Goal: Task Accomplishment & Management: Complete application form

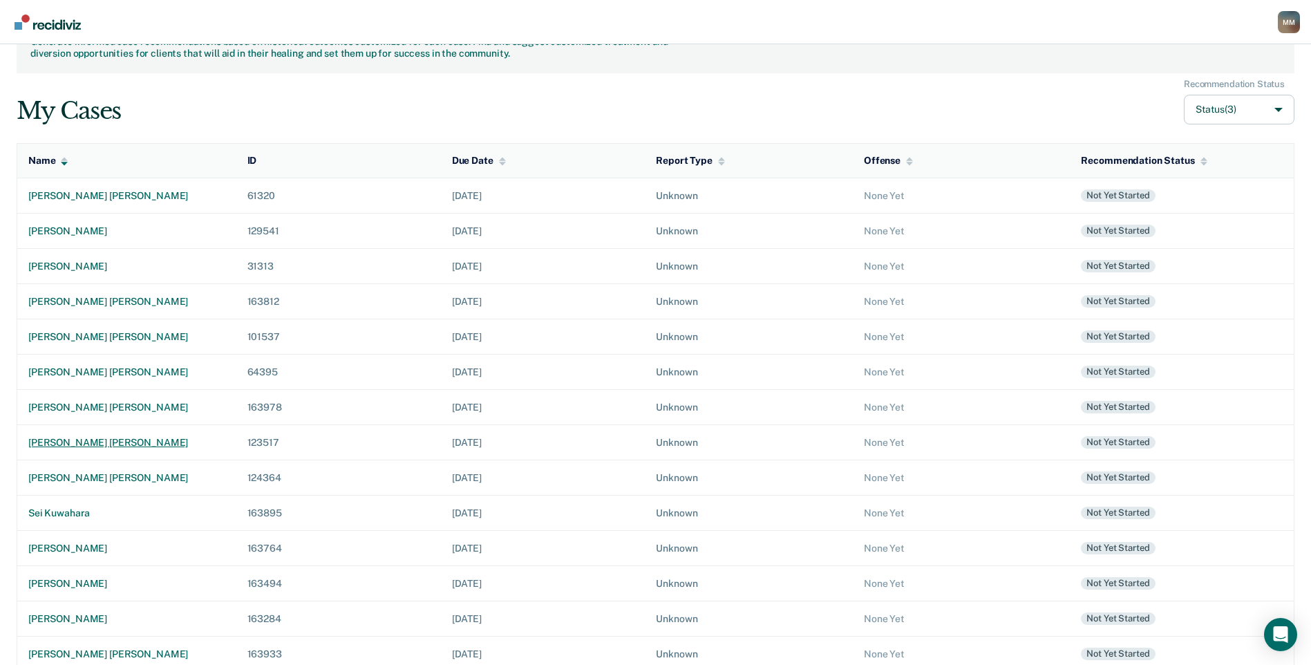
scroll to position [92, 0]
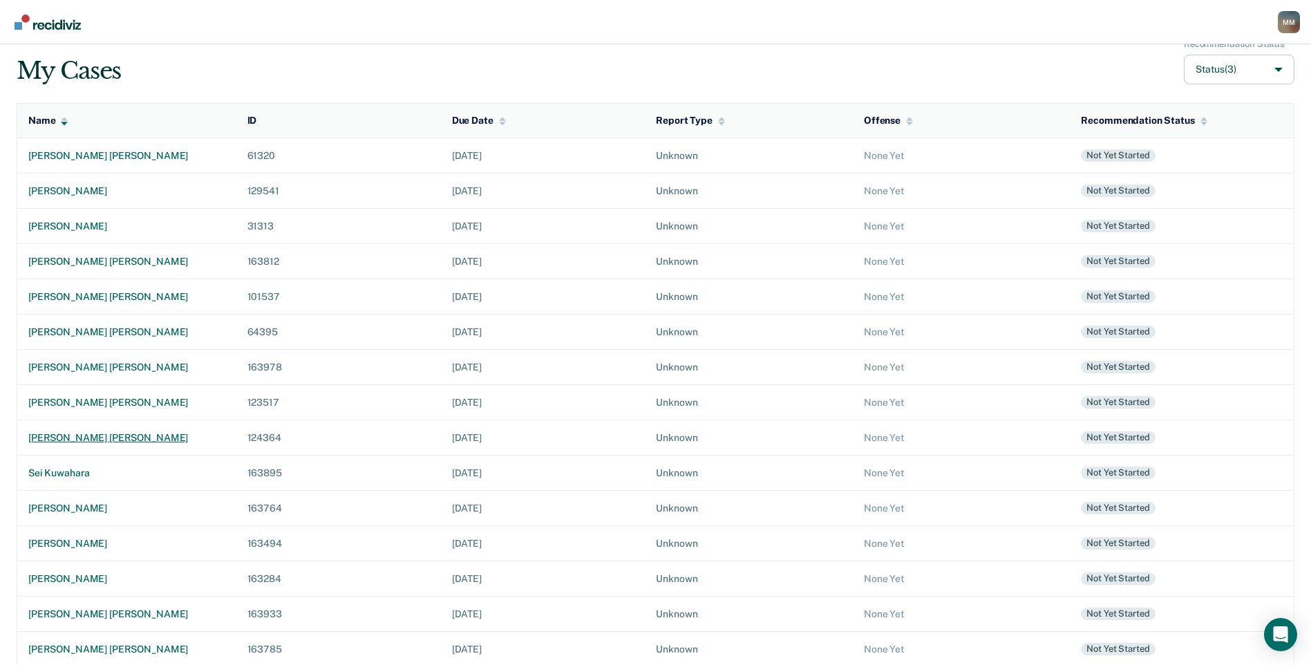
click at [117, 441] on div "[PERSON_NAME] [PERSON_NAME]" at bounding box center [126, 438] width 197 height 12
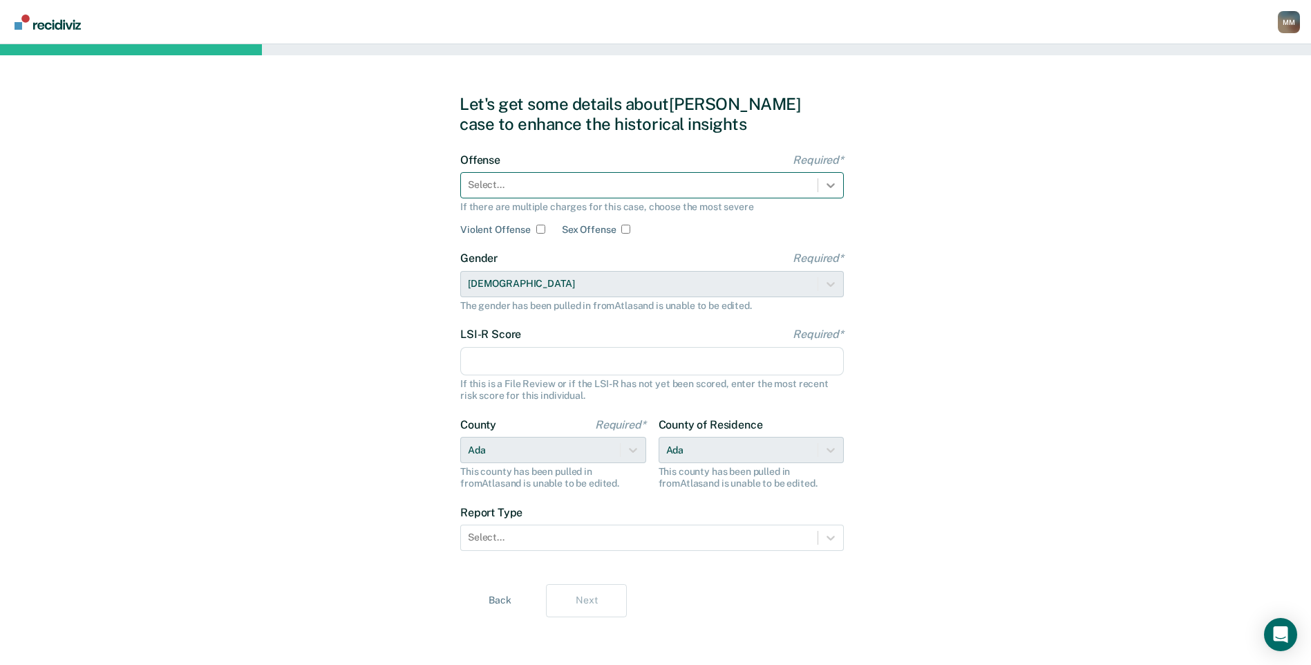
click at [818, 186] on div at bounding box center [830, 185] width 25 height 25
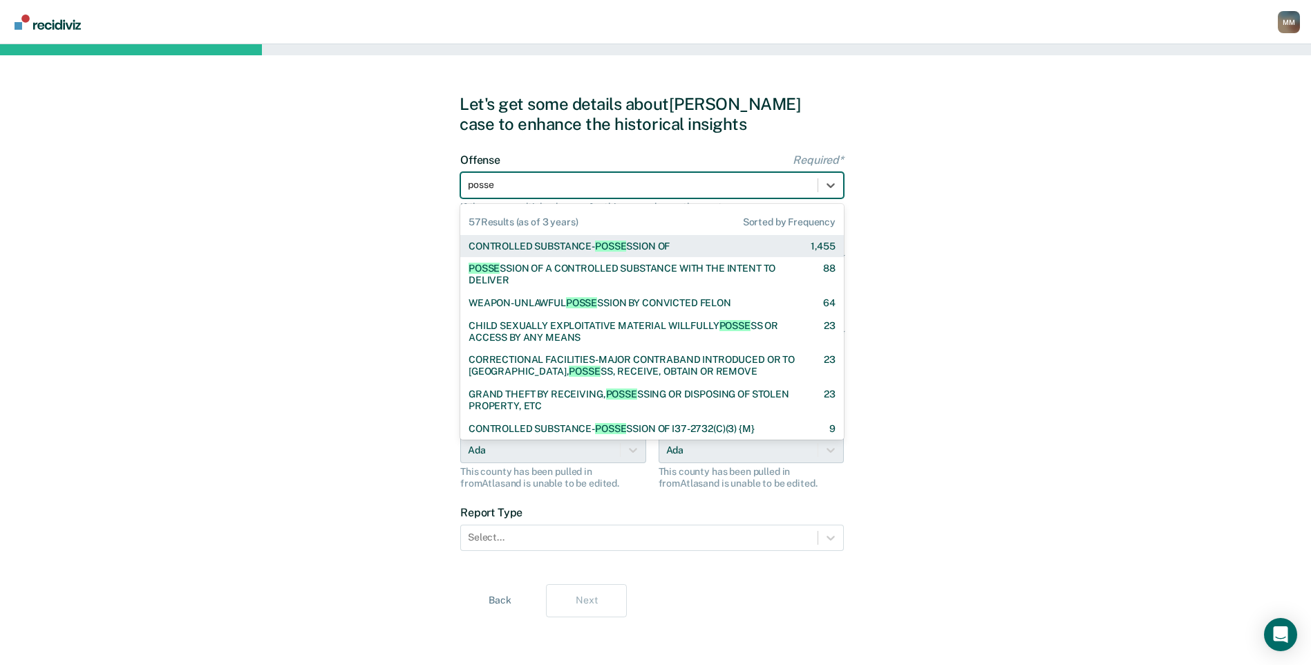
type input "posses"
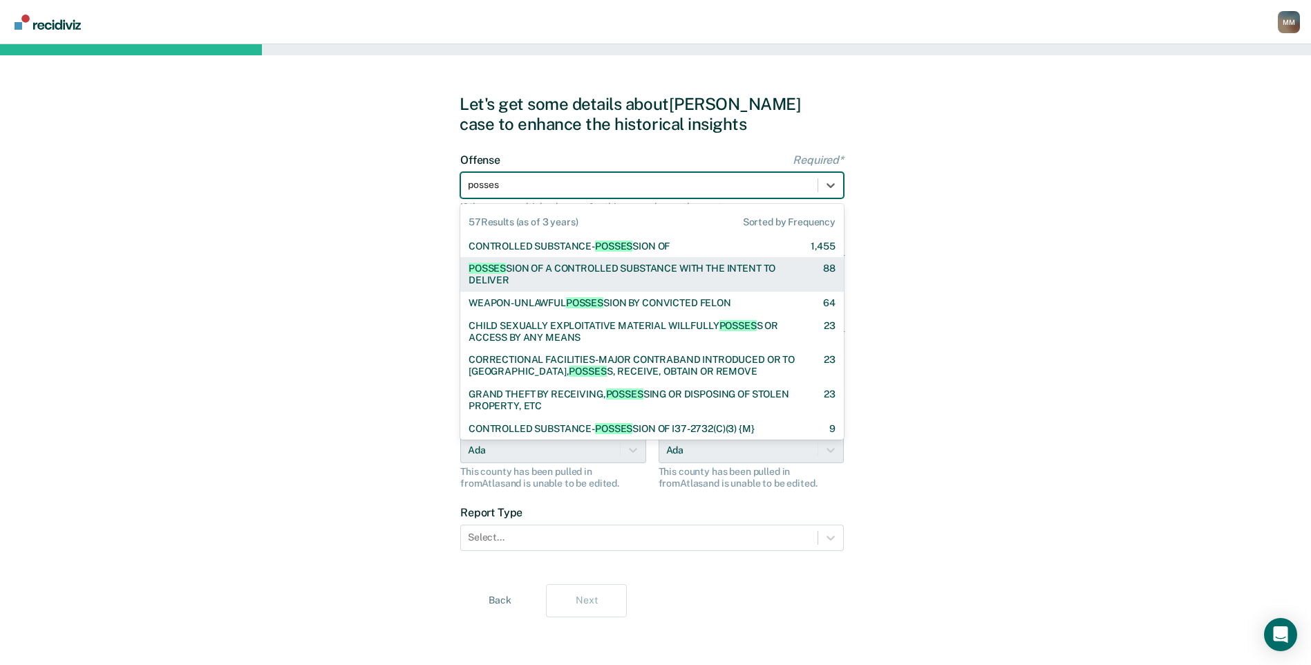
click at [581, 270] on div "POSSES SION OF A CONTROLLED SUBSTANCE WITH THE INTENT TO DELIVER" at bounding box center [634, 275] width 330 height 24
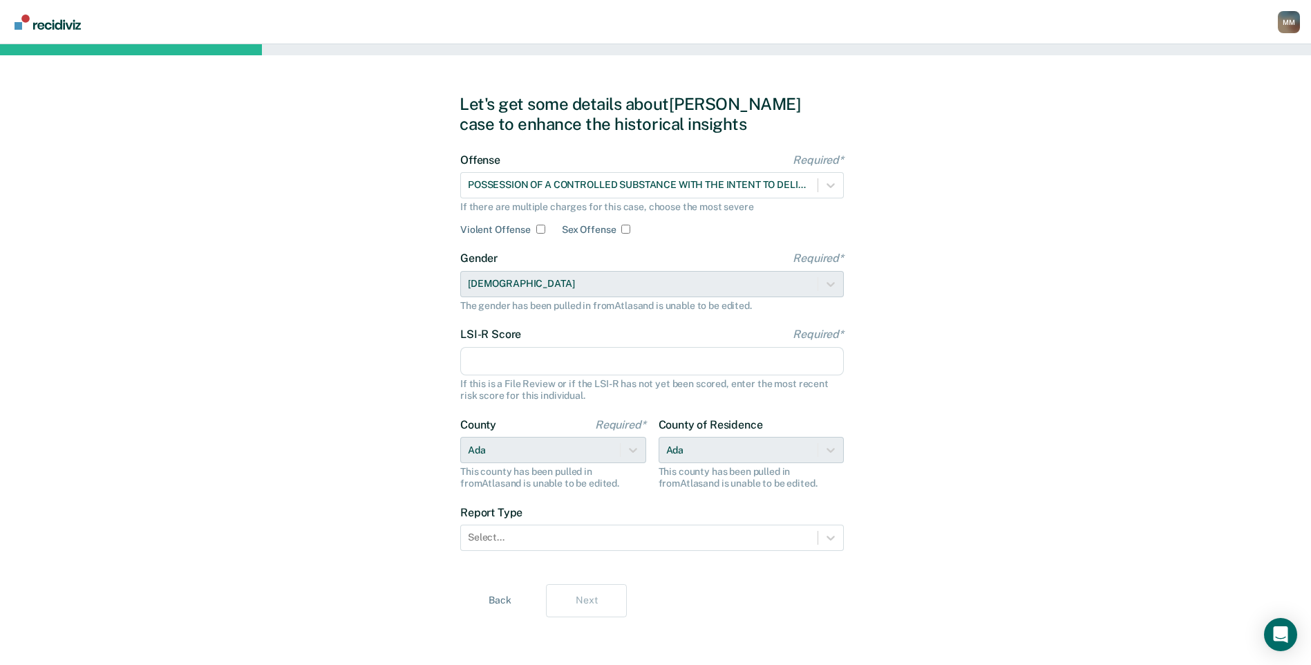
click at [565, 364] on input "LSI-R Score Required*" at bounding box center [652, 361] width 384 height 29
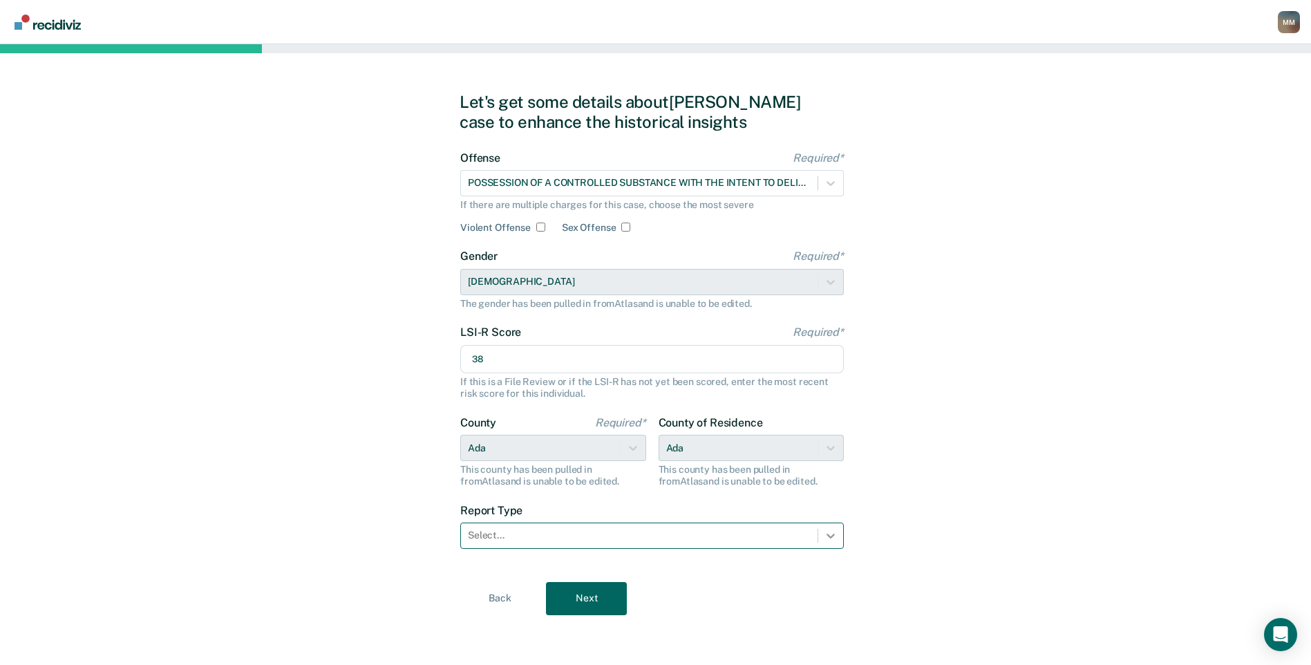
type input "38"
click at [834, 536] on icon at bounding box center [831, 536] width 14 height 14
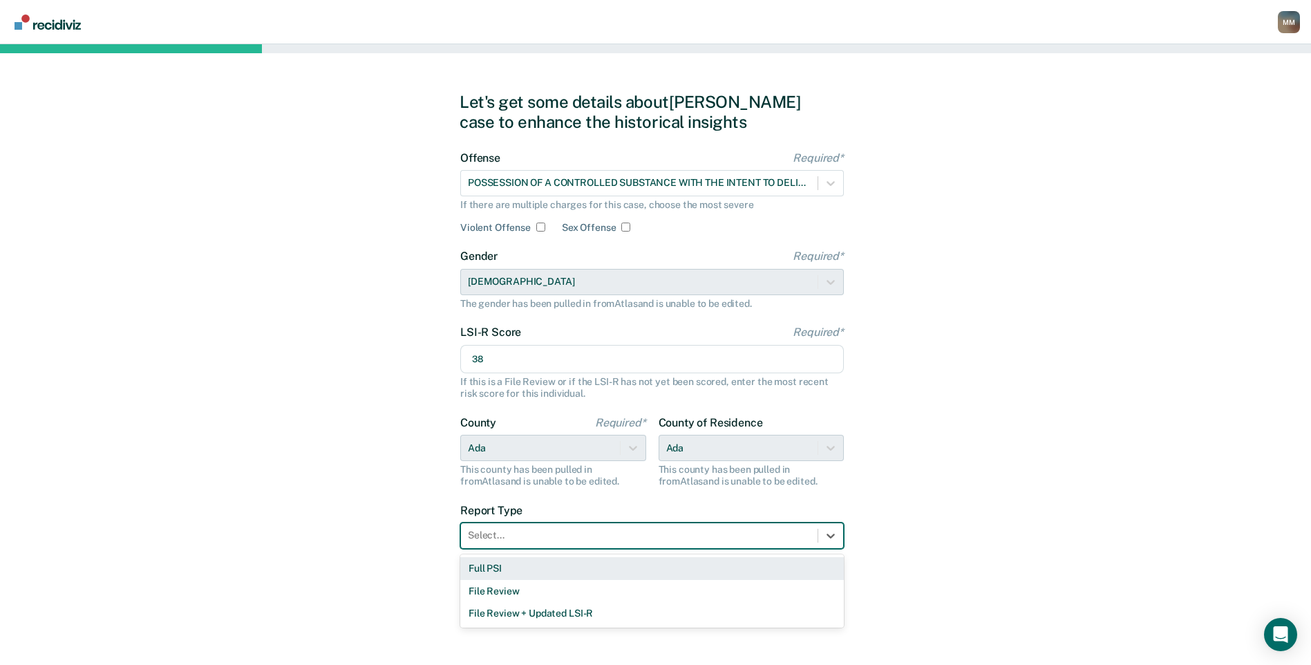
click at [693, 572] on div "Full PSI" at bounding box center [652, 568] width 384 height 23
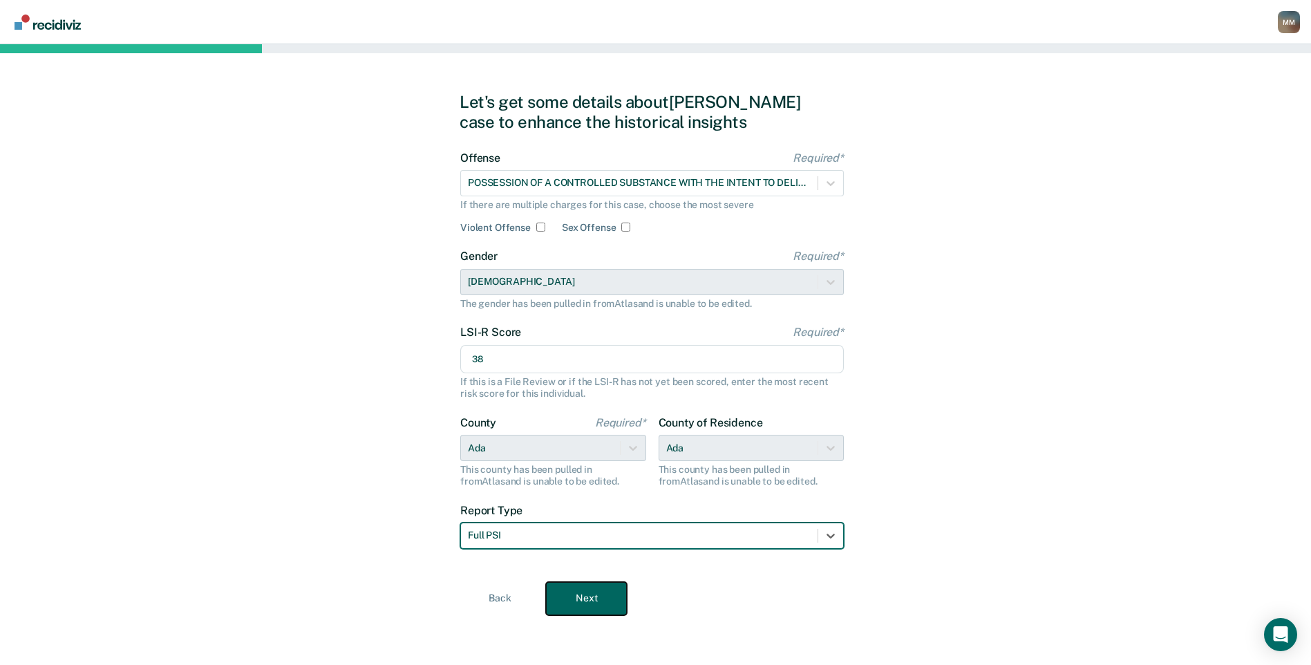
click at [574, 602] on button "Next" at bounding box center [586, 598] width 81 height 33
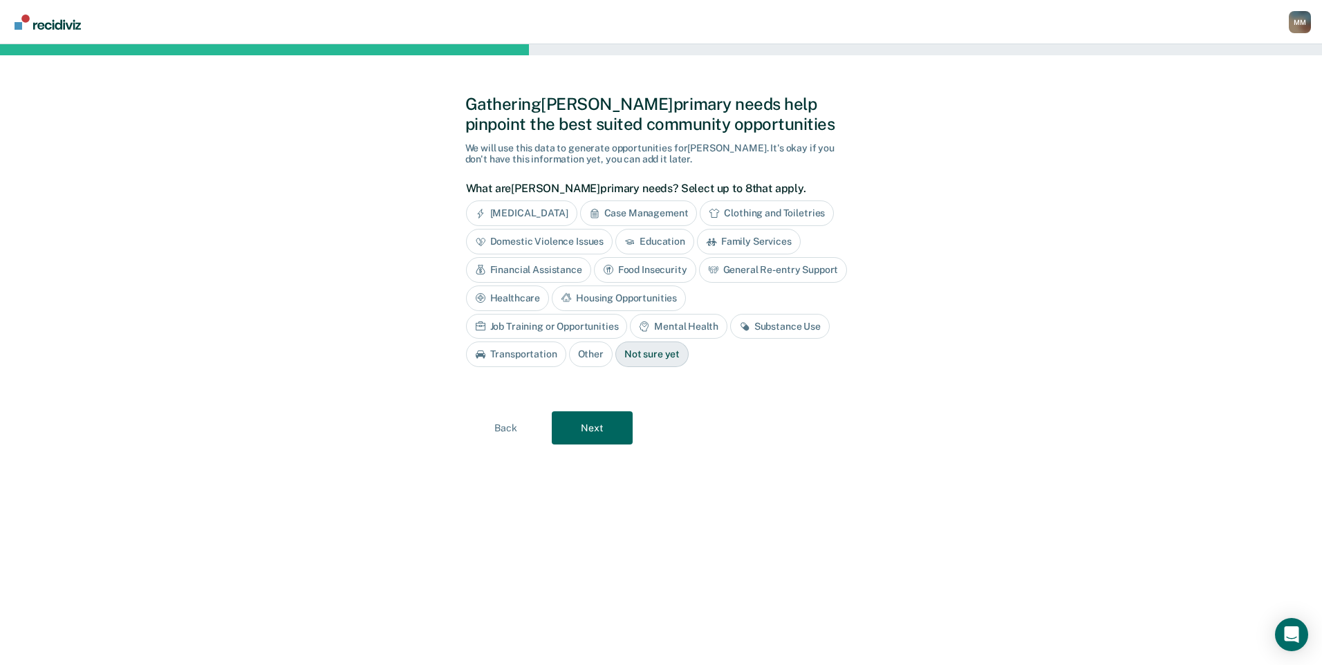
click at [737, 267] on div "General Re-entry Support" at bounding box center [773, 270] width 149 height 26
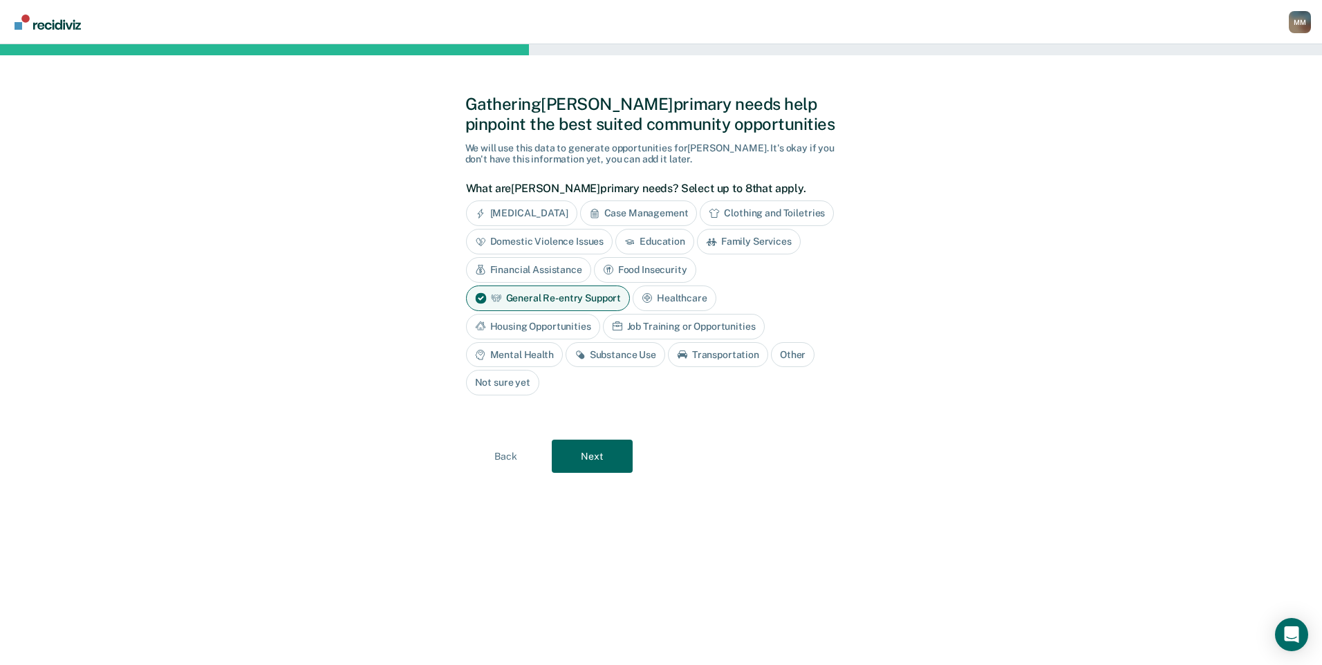
click at [567, 322] on div "Housing Opportunities" at bounding box center [533, 327] width 134 height 26
click at [601, 346] on div "Substance Use" at bounding box center [615, 355] width 100 height 26
click at [518, 349] on div "Mental Health" at bounding box center [514, 355] width 97 height 26
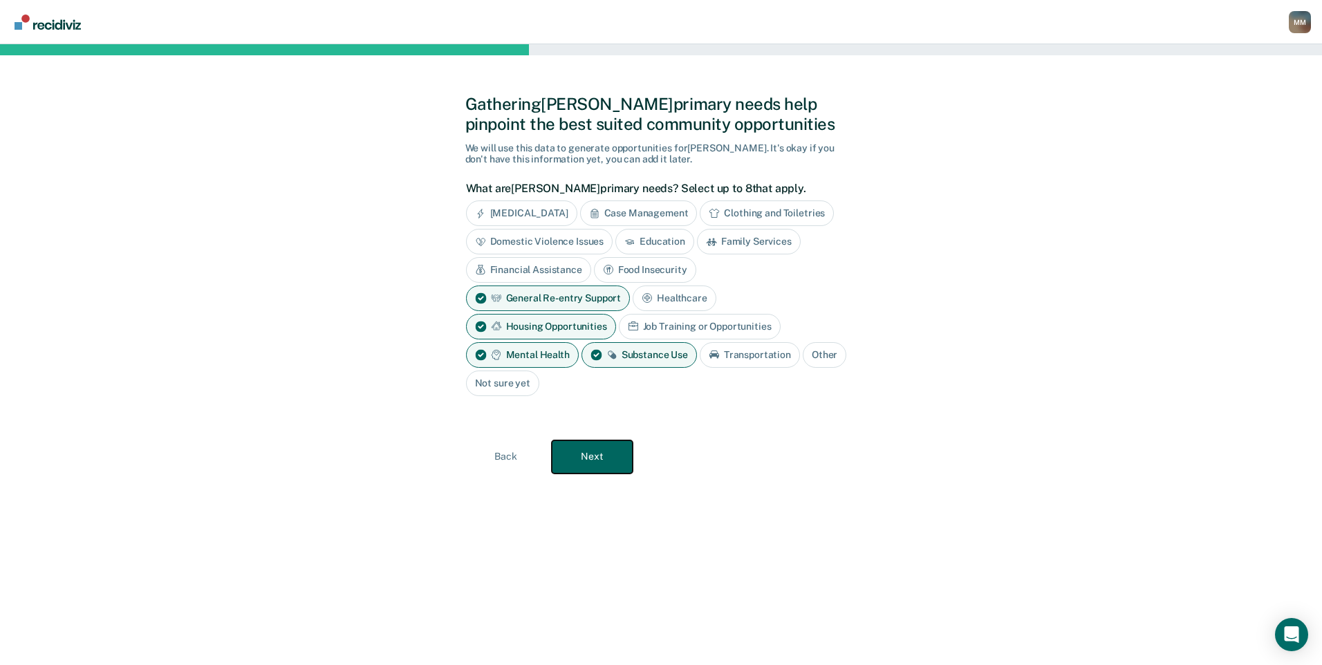
click at [610, 456] on button "Next" at bounding box center [592, 456] width 81 height 33
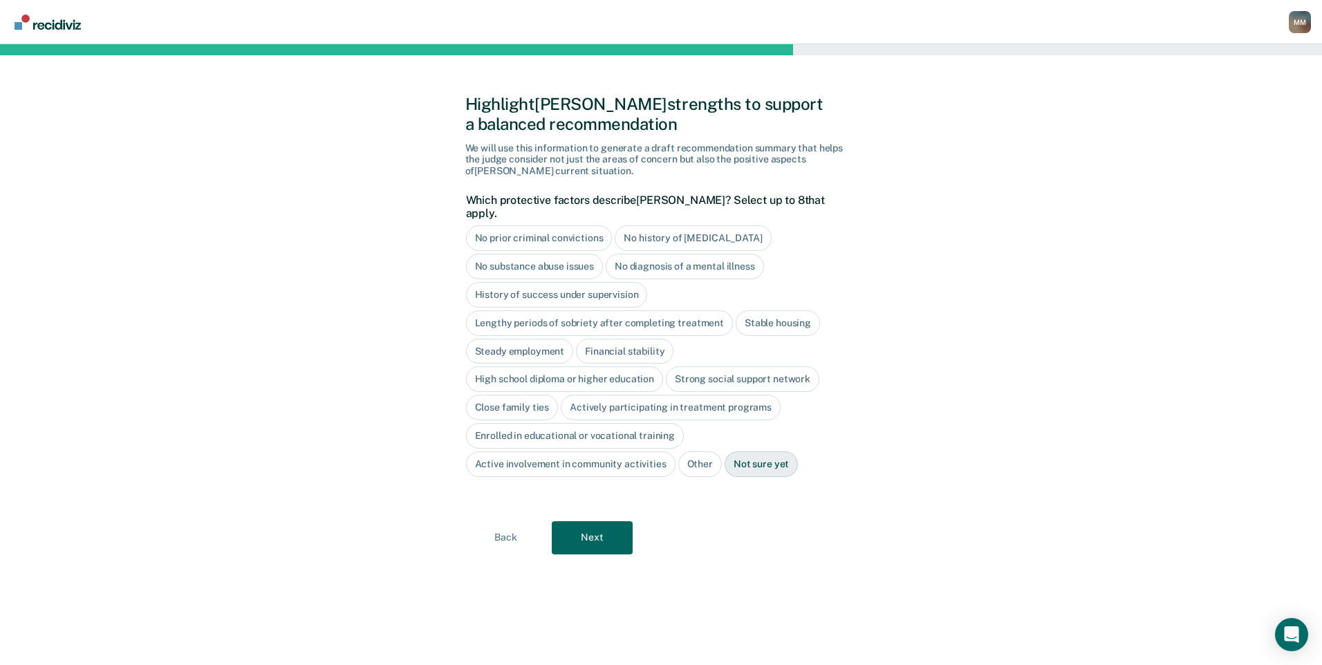
click at [626, 366] on div "High school diploma or higher education" at bounding box center [565, 379] width 198 height 26
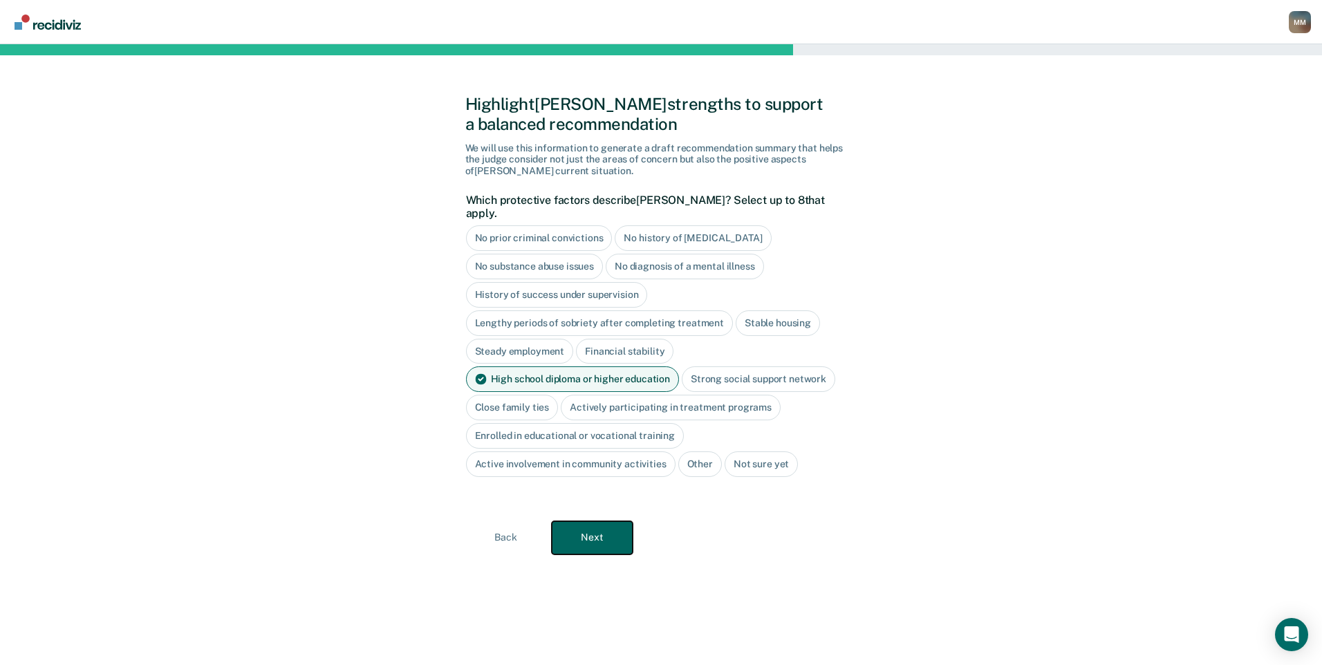
click at [593, 530] on button "Next" at bounding box center [592, 537] width 81 height 33
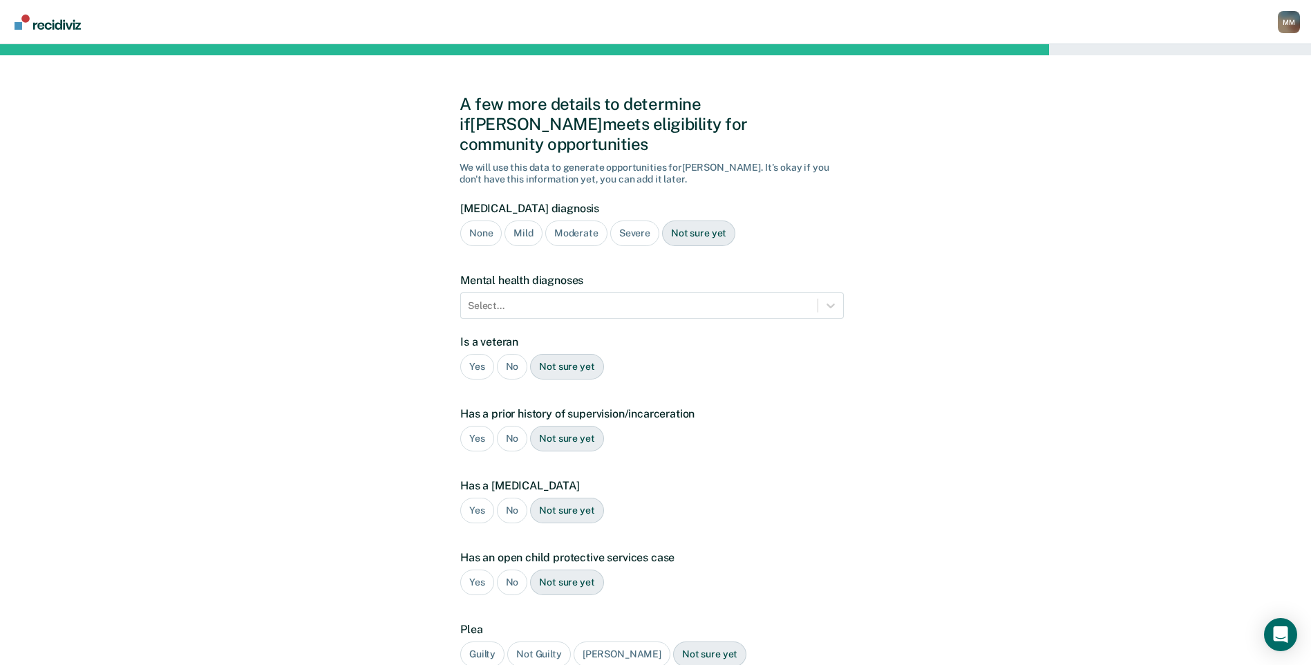
click at [632, 220] on div "Severe" at bounding box center [634, 233] width 49 height 26
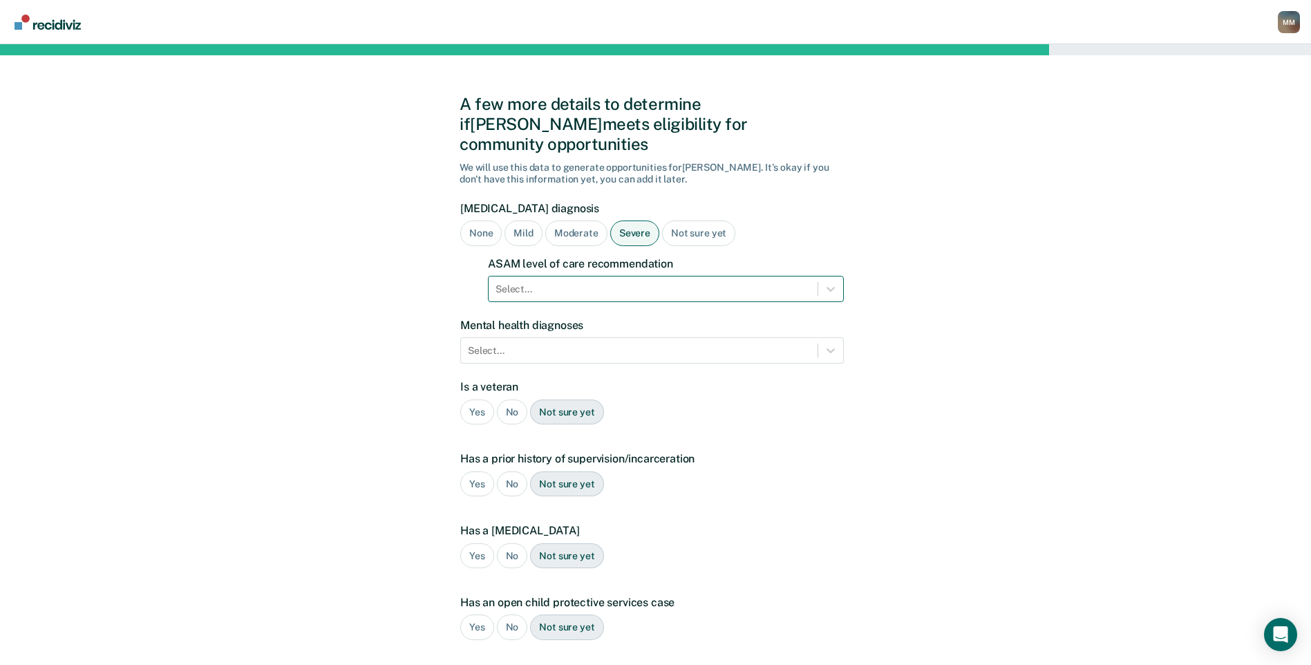
click at [603, 282] on div at bounding box center [653, 289] width 315 height 15
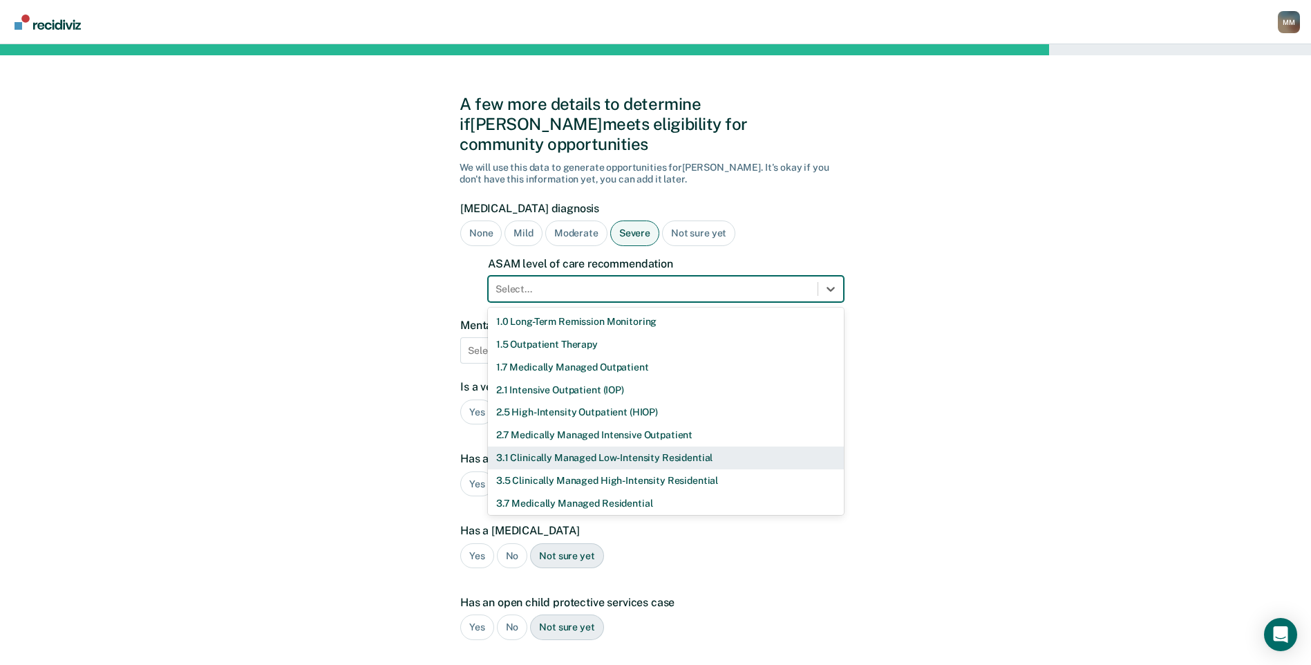
click at [572, 447] on div "3.1 Clinically Managed Low-Intensity Residential" at bounding box center [666, 458] width 356 height 23
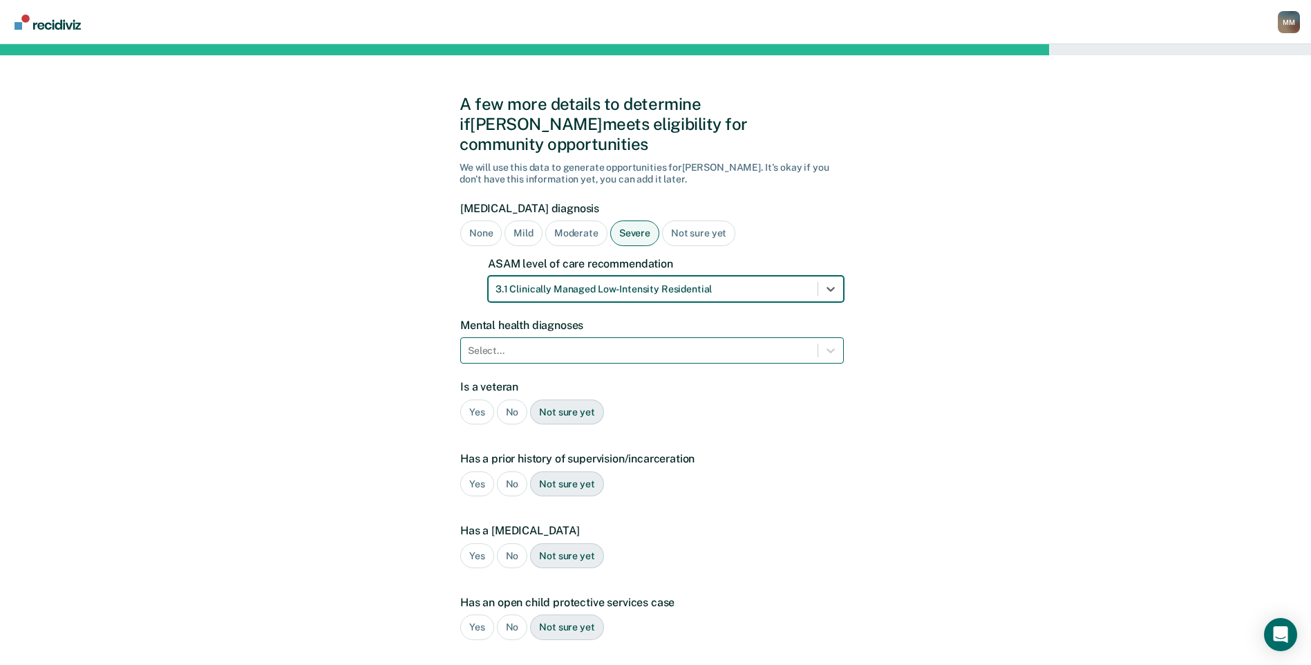
click at [554, 344] on div at bounding box center [639, 351] width 343 height 15
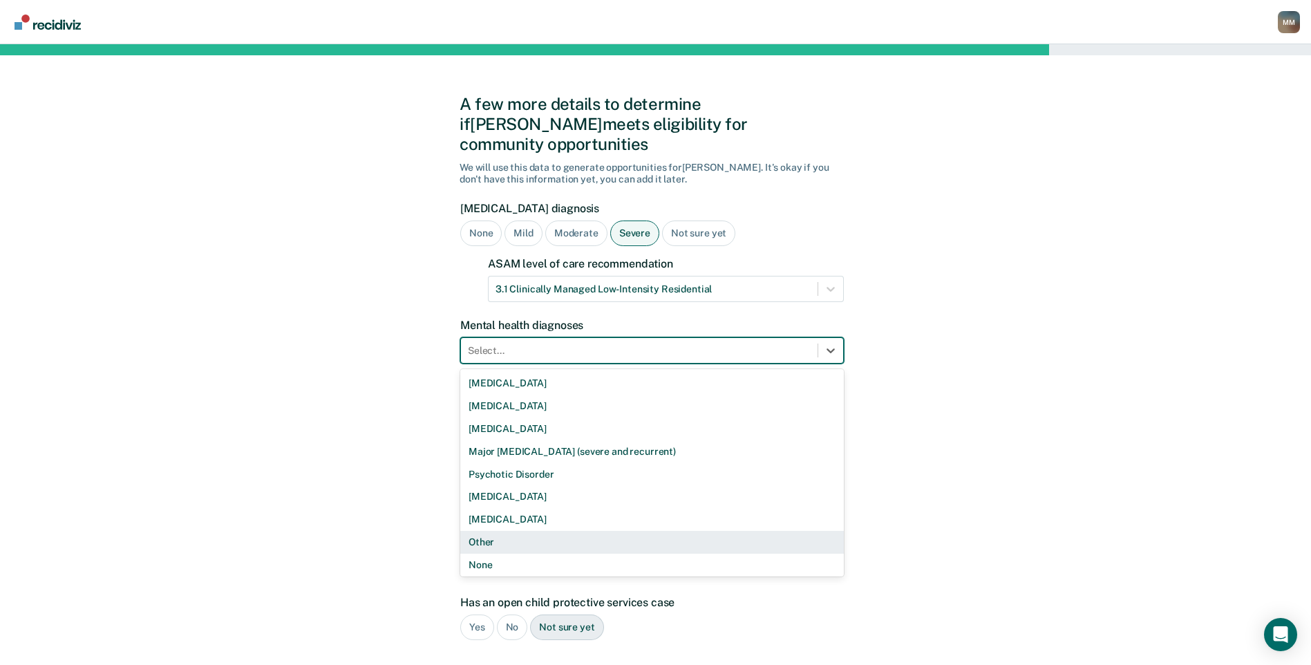
click at [508, 531] on div "Other" at bounding box center [652, 542] width 384 height 23
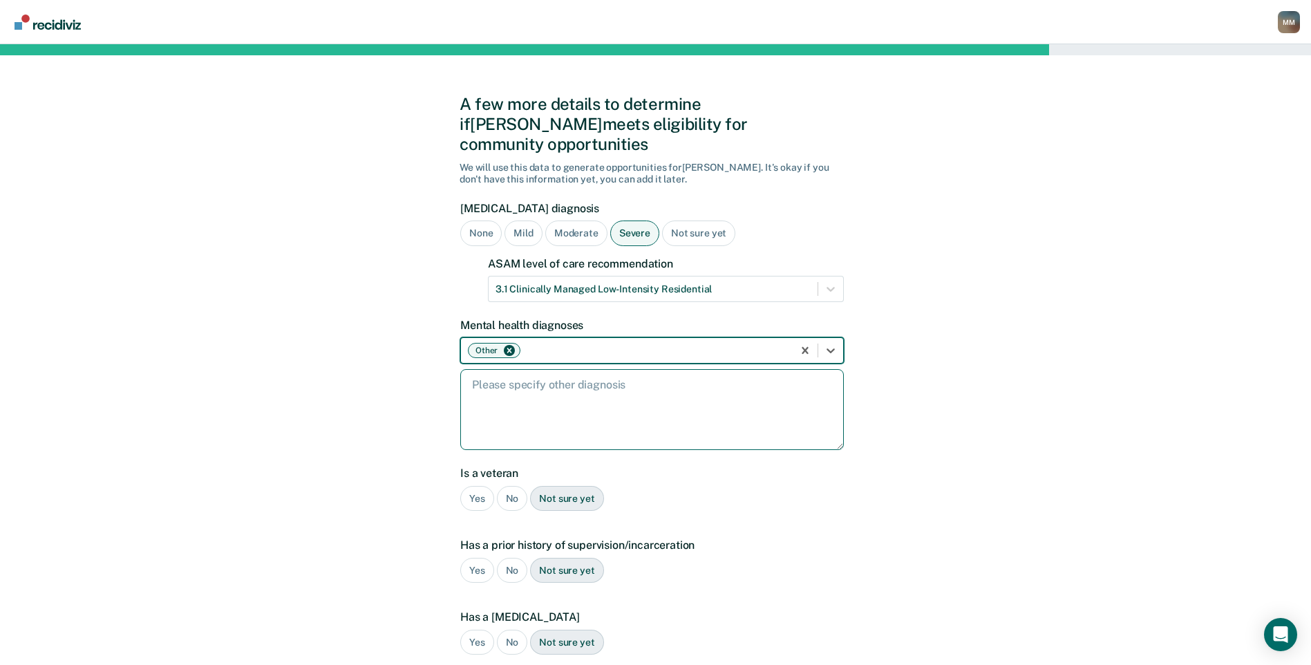
click at [515, 370] on textarea at bounding box center [652, 409] width 384 height 81
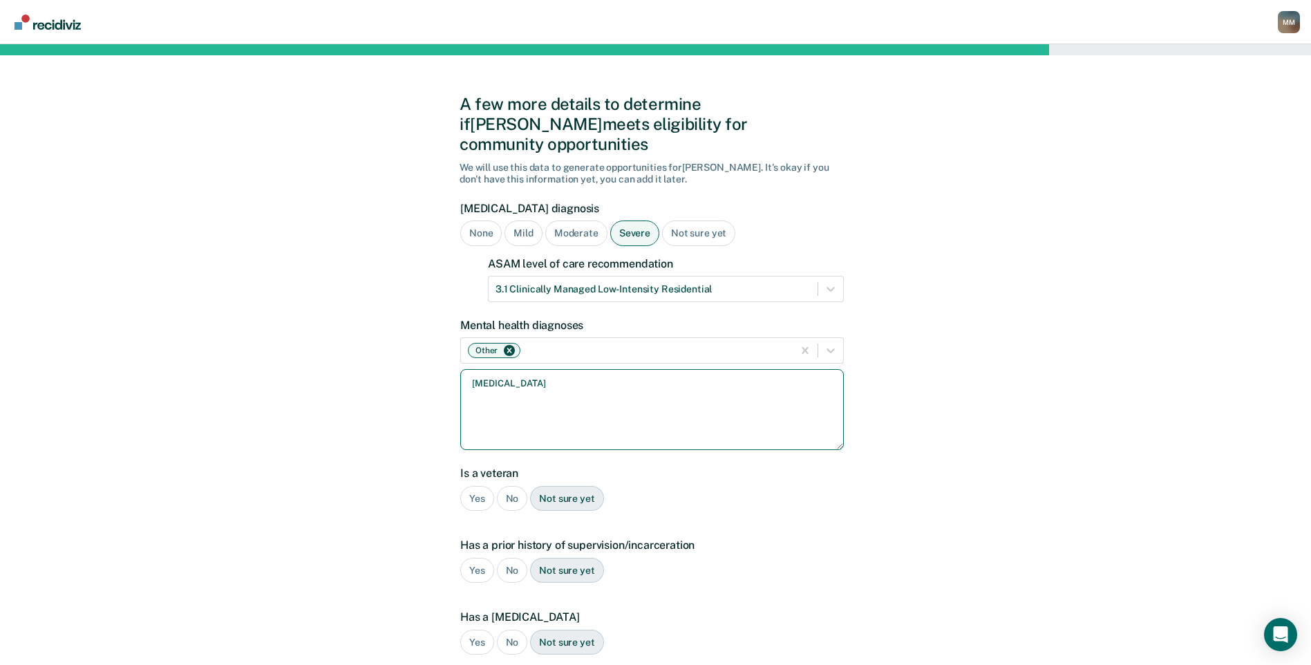
type textarea "[MEDICAL_DATA]"
click at [471, 486] on div "Yes" at bounding box center [477, 499] width 34 height 26
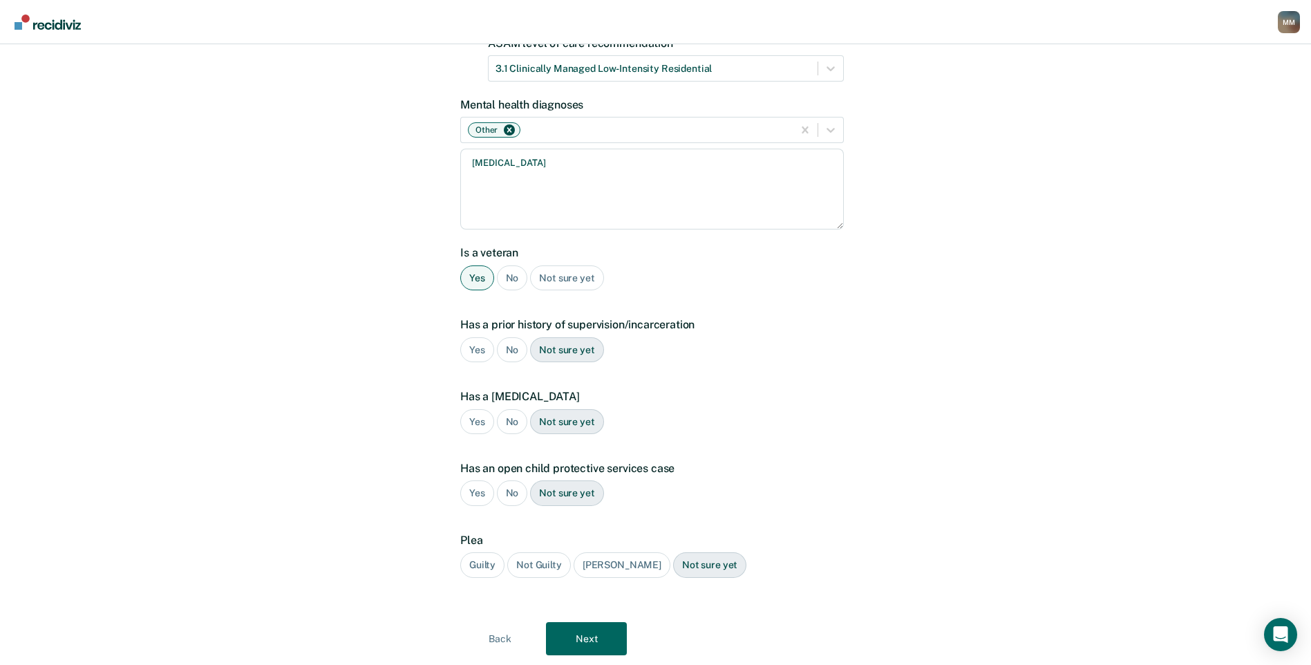
scroll to position [241, 0]
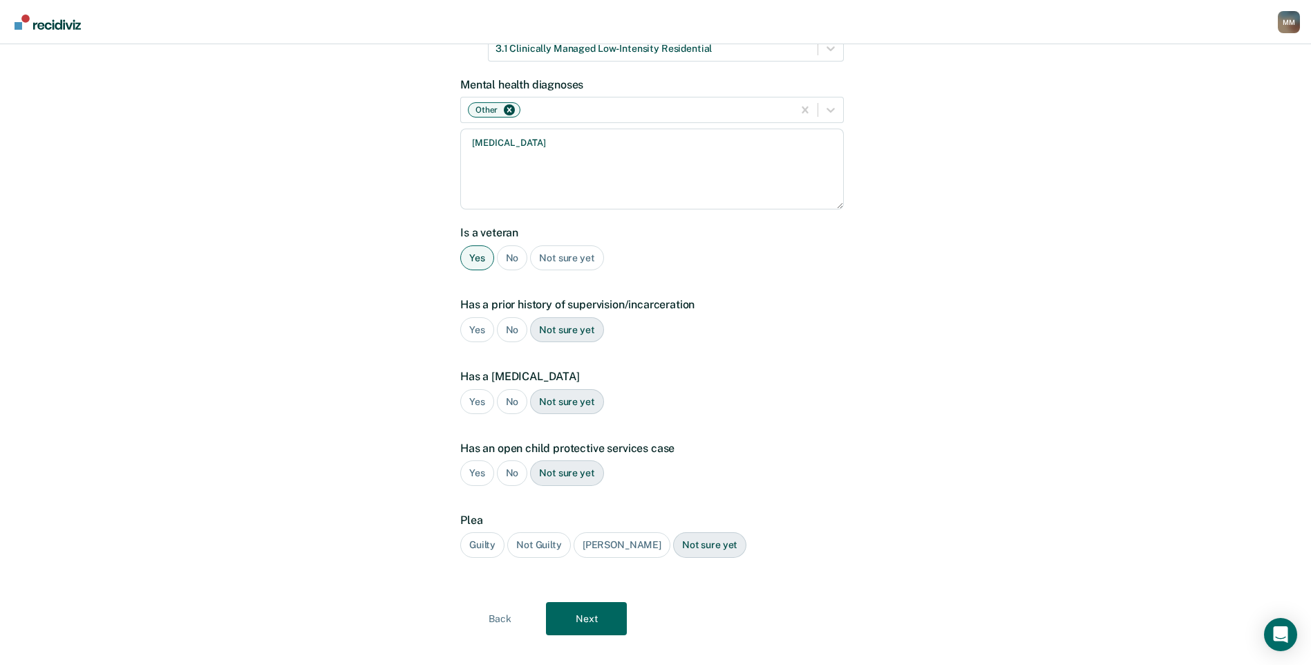
click at [470, 317] on div "Yes" at bounding box center [477, 330] width 34 height 26
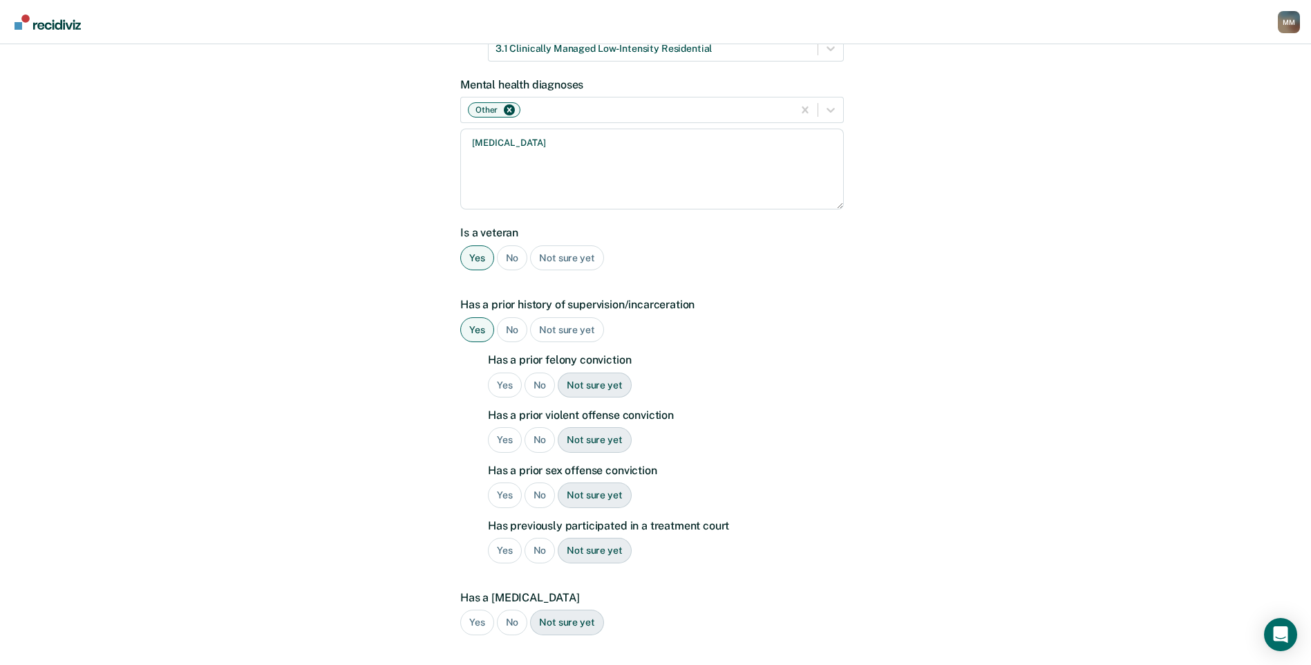
click at [502, 373] on div "Yes" at bounding box center [505, 386] width 34 height 26
click at [510, 427] on div "Yes" at bounding box center [505, 440] width 34 height 26
click at [541, 482] on div "No" at bounding box center [540, 495] width 31 height 26
click at [498, 538] on div "Yes" at bounding box center [505, 551] width 34 height 26
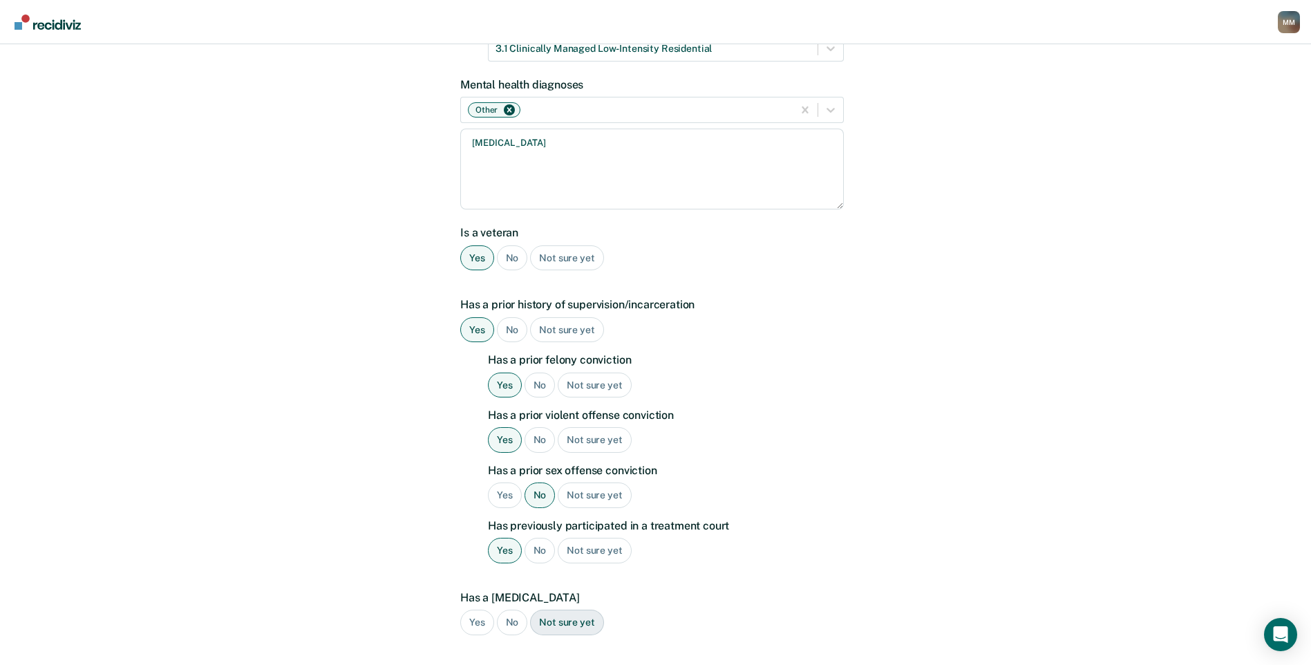
drag, startPoint x: 505, startPoint y: 599, endPoint x: 552, endPoint y: 547, distance: 70.0
click at [506, 610] on div "No" at bounding box center [512, 623] width 31 height 26
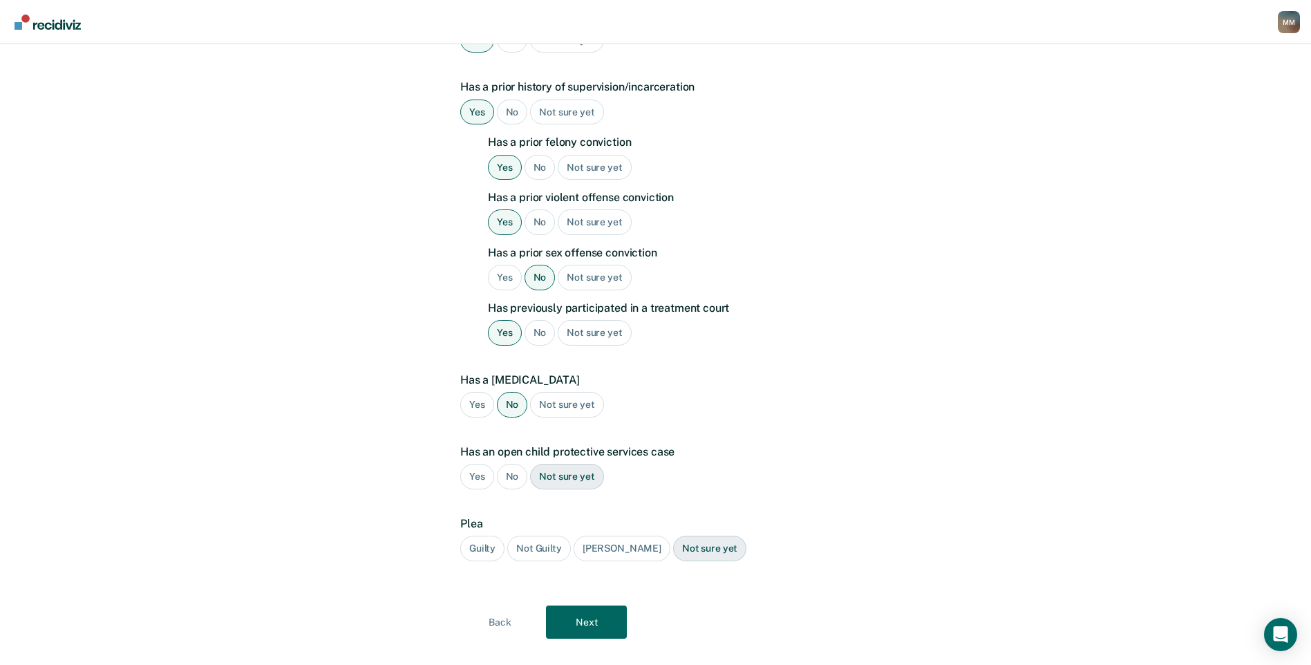
scroll to position [462, 0]
click at [516, 460] on div "No" at bounding box center [512, 473] width 31 height 26
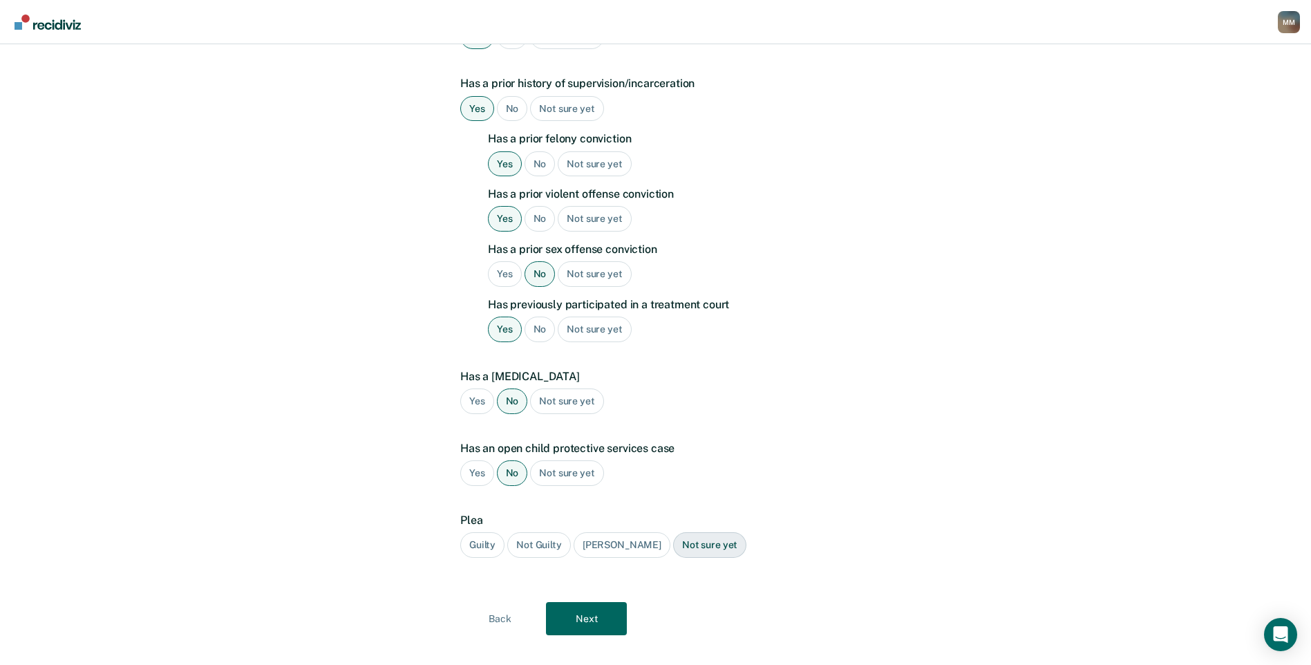
click at [488, 532] on div "Guilty" at bounding box center [482, 545] width 44 height 26
click at [579, 602] on button "Next" at bounding box center [586, 618] width 81 height 33
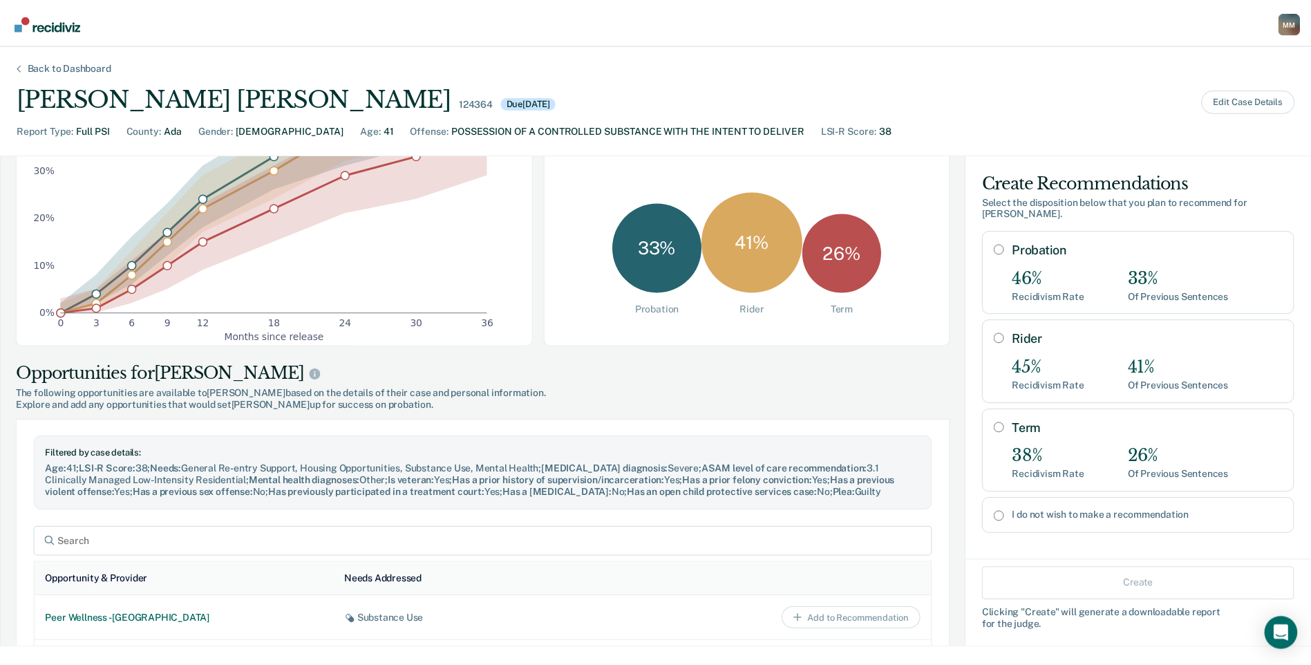
scroll to position [276, 0]
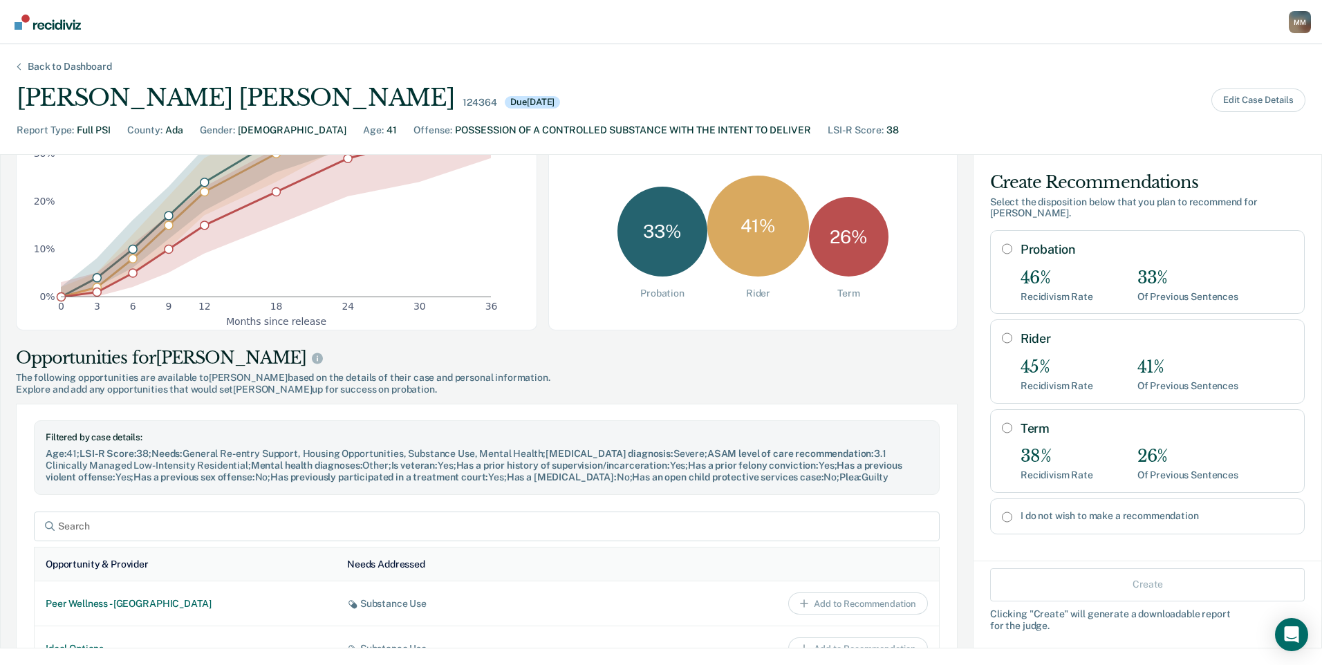
click at [1002, 511] on input "I do not wish to make a recommendation" at bounding box center [1007, 516] width 10 height 11
radio input "true"
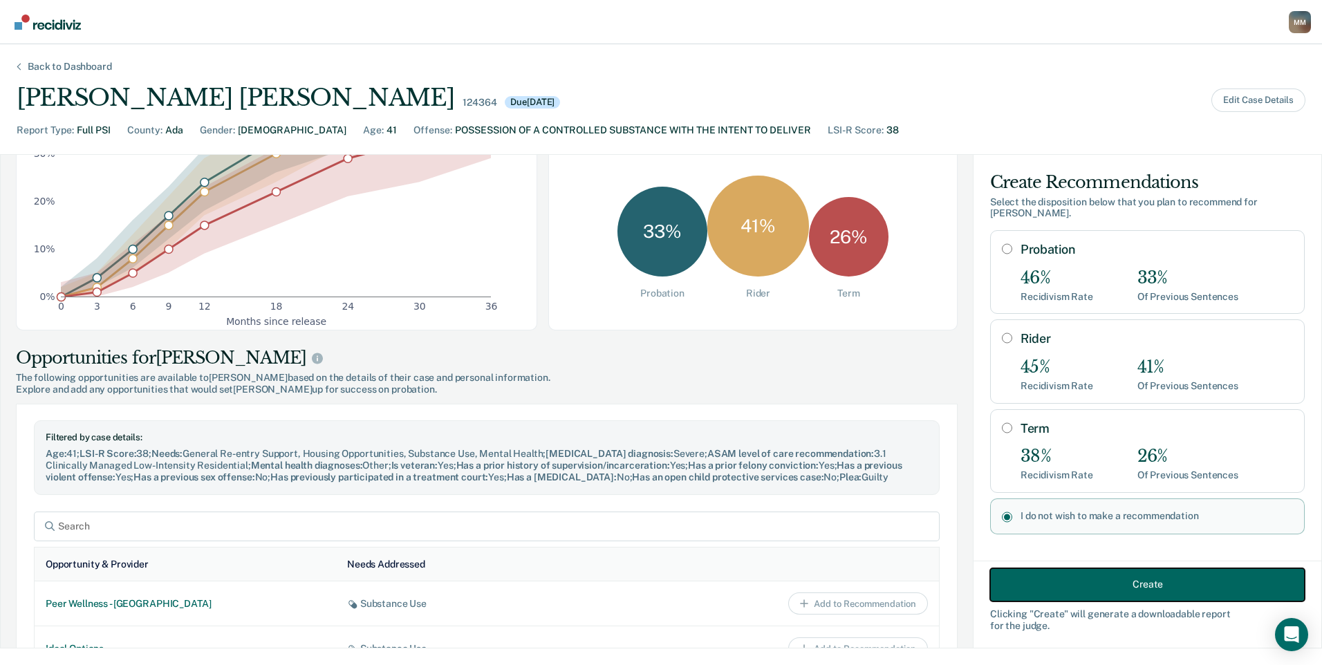
click at [1058, 579] on button "Create" at bounding box center [1147, 583] width 314 height 33
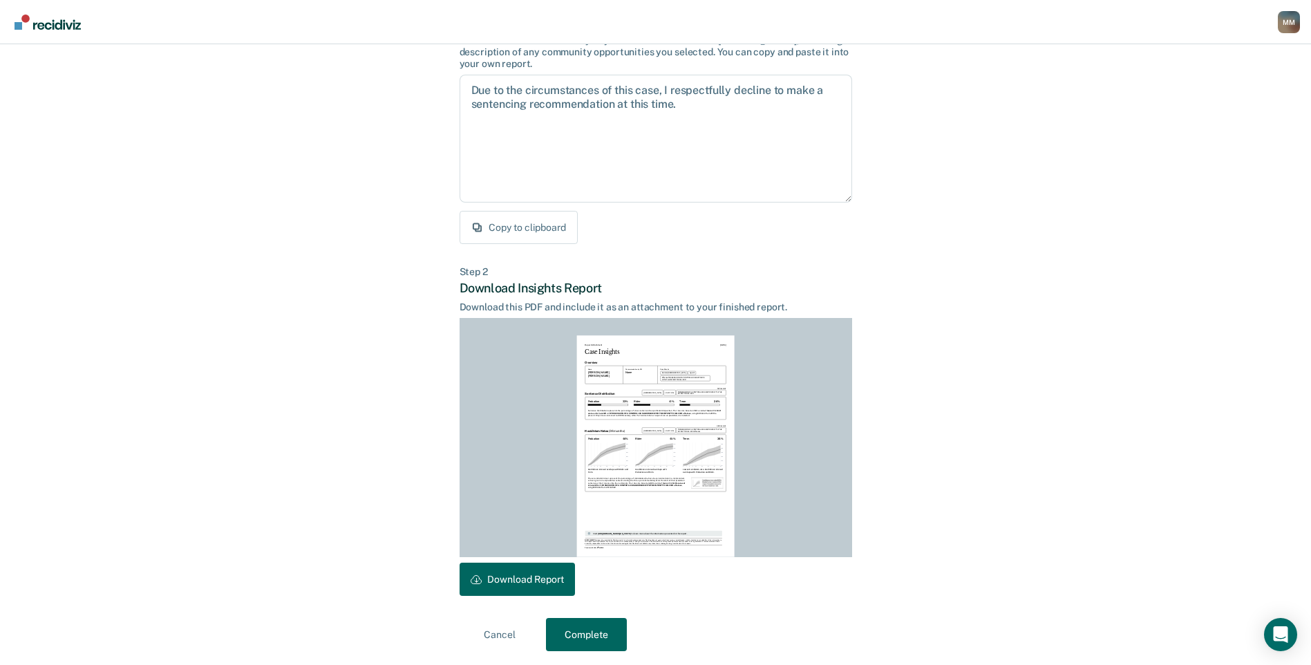
scroll to position [123, 0]
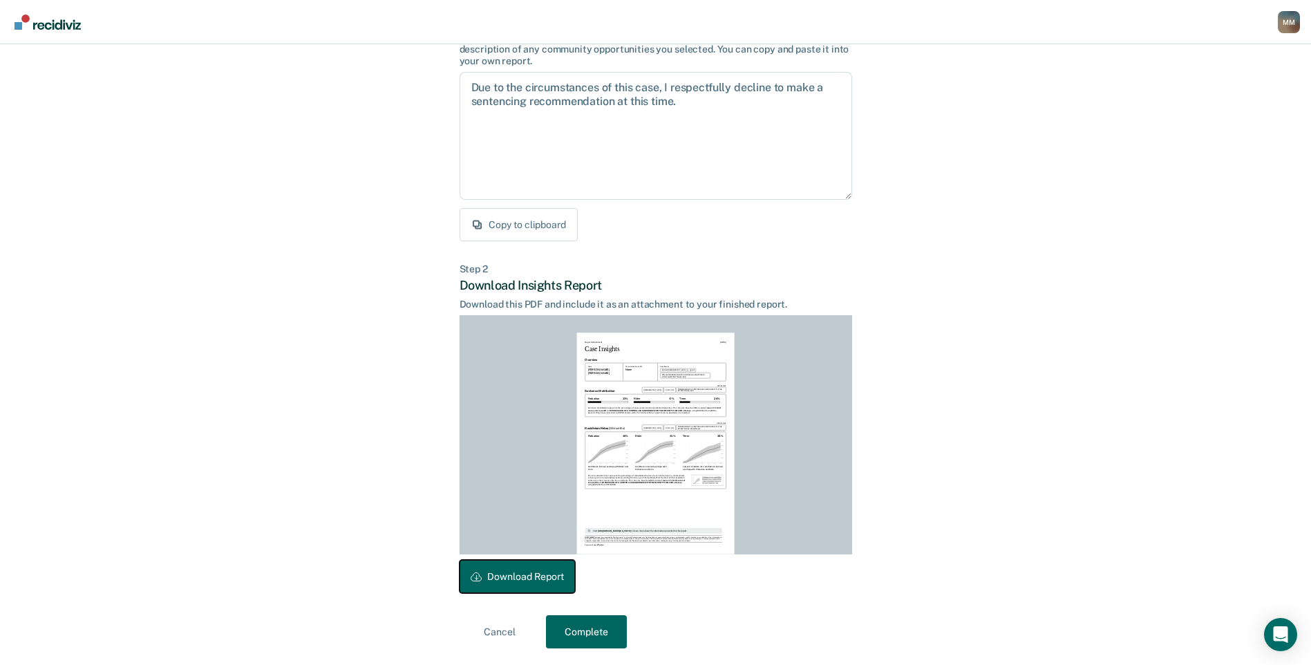
click at [509, 570] on button "Download Report" at bounding box center [517, 576] width 115 height 33
click at [574, 636] on button "Complete" at bounding box center [586, 631] width 81 height 33
